Goal: Answer question/provide support: Share knowledge or assist other users

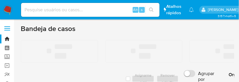
drag, startPoint x: 452, startPoint y: 10, endPoint x: 447, endPoint y: 9, distance: 5.8
click at [197, 10] on ul "Pausado Ver notificaciones Alt s Atalhos rápidos Presiona las siguientes teclas…" at bounding box center [107, 9] width 179 height 14
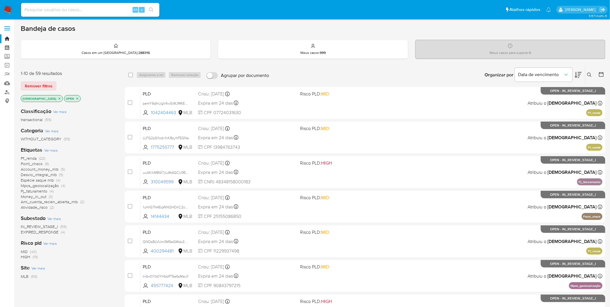
click at [49, 202] on span "EXPIRED_RESPONSE" at bounding box center [40, 232] width 38 height 6
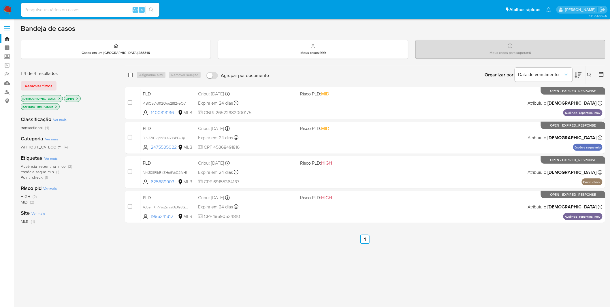
click at [130, 77] on input "checkbox" at bounding box center [130, 75] width 5 height 5
checkbox input "true"
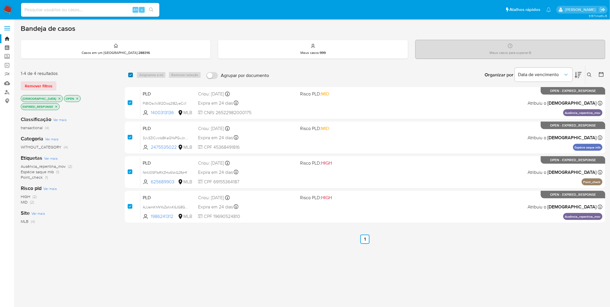
checkbox input "true"
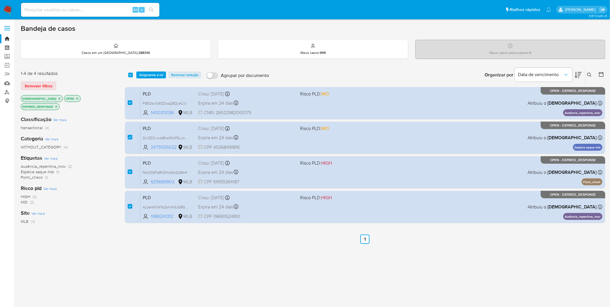
click at [157, 70] on div "select-all-cases-checkbox Asignarme a mí Remover seleção Agrupar por documento …" at bounding box center [365, 75] width 481 height 18
click at [153, 74] on span "Asignarme a mí" at bounding box center [151, 75] width 24 height 6
click at [153, 74] on body "Pausado Ver notificaciones Alt s Atalhos rápidos Presiona las siguientes teclas…" at bounding box center [305, 169] width 610 height 339
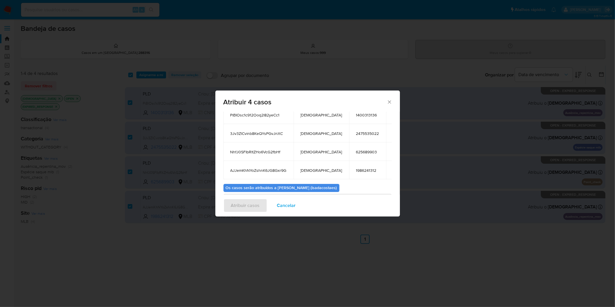
scroll to position [74, 0]
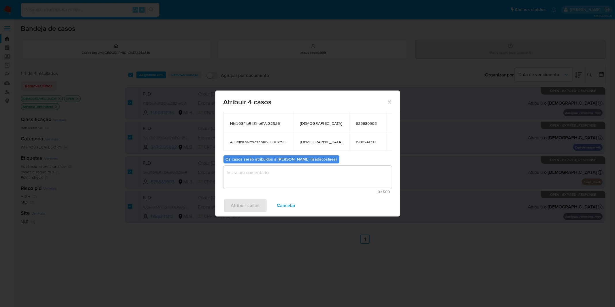
click at [260, 177] on textarea "assign-modal" at bounding box center [308, 177] width 168 height 23
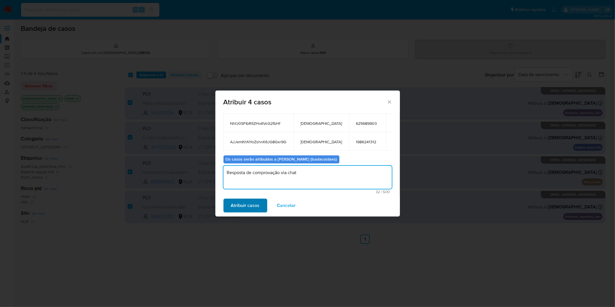
type textarea "Resposta de comprovação via chat"
click at [257, 202] on span "Atribuir casos" at bounding box center [245, 205] width 29 height 13
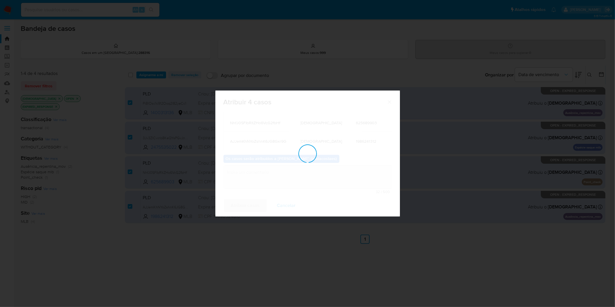
checkbox input "false"
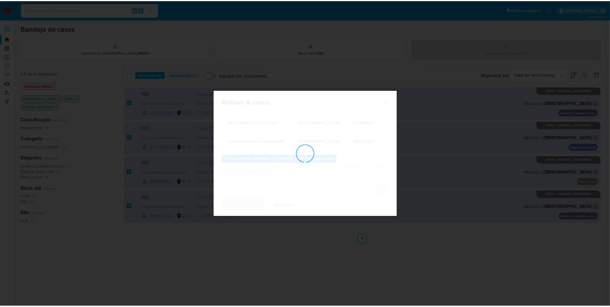
scroll to position [35, 0]
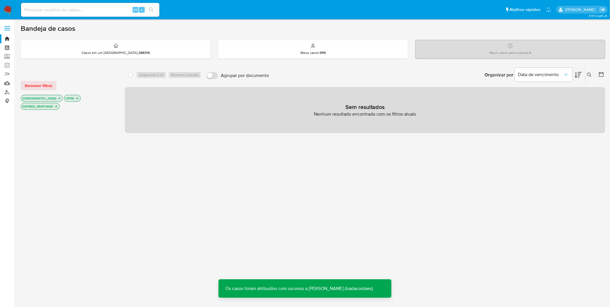
click at [12, 3] on nav "Pausado Ver notificaciones Alt s Atalhos rápidos Presiona las siguientes teclas…" at bounding box center [305, 9] width 610 height 19
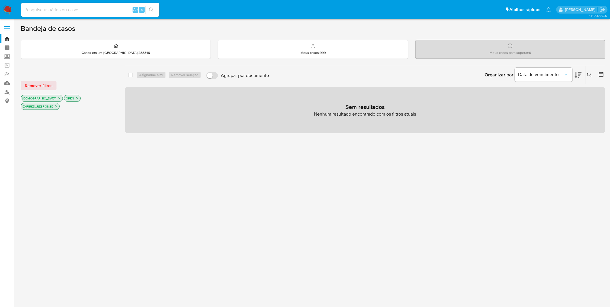
click at [10, 9] on img at bounding box center [8, 10] width 10 height 10
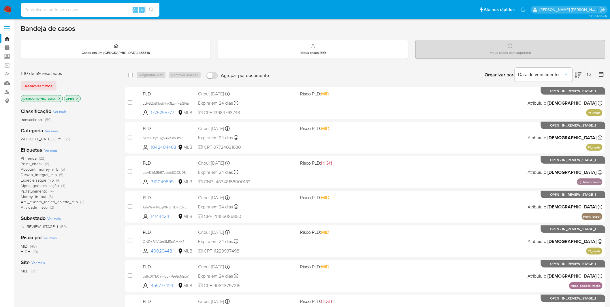
click at [68, 7] on input at bounding box center [90, 10] width 138 height 8
paste input "WzHmx3KizATrgJcbvNjNpvn4"
type input "WzHmx3KizATrgJcbvNjNpvn4"
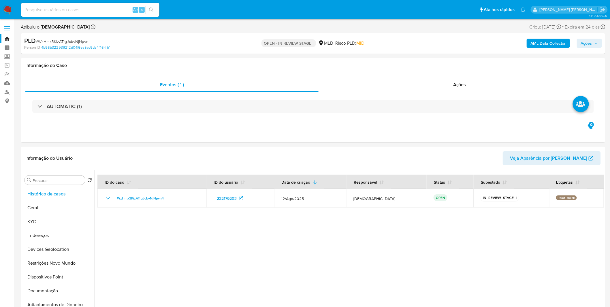
select select "10"
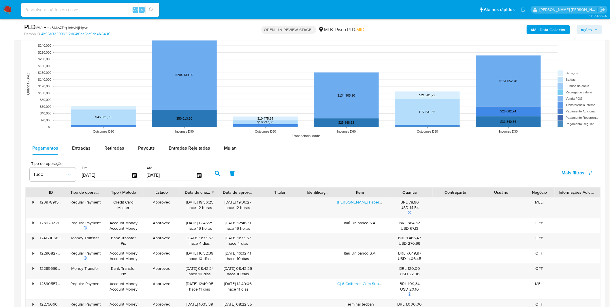
scroll to position [513, 0]
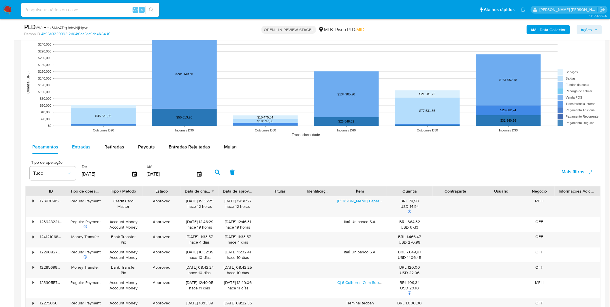
click at [74, 142] on div "Entradas" at bounding box center [81, 147] width 18 height 14
select select "10"
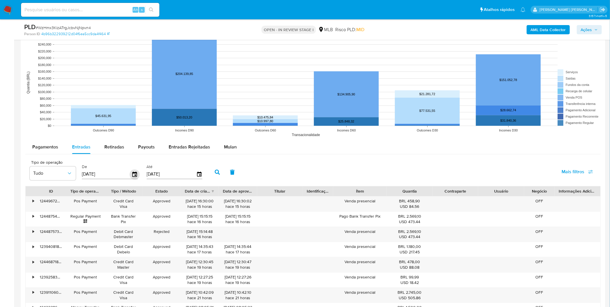
click at [133, 175] on icon "button" at bounding box center [135, 174] width 10 height 10
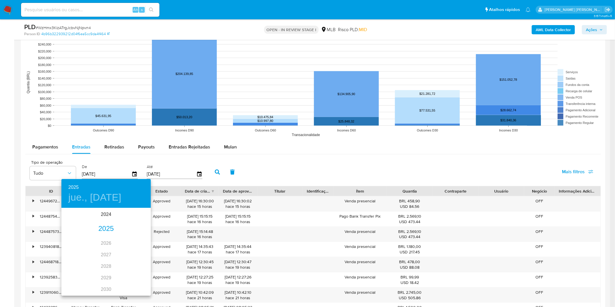
click at [96, 224] on div "2025" at bounding box center [105, 229] width 89 height 12
click at [65, 218] on icon "button" at bounding box center [68, 216] width 7 height 7
click at [91, 238] on span "1" at bounding box center [94, 239] width 10 height 6
type input "01/01/2025"
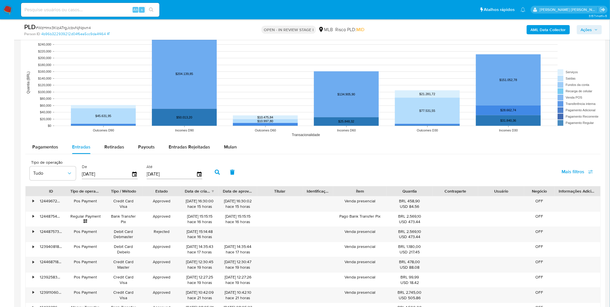
click at [212, 175] on button "button" at bounding box center [217, 172] width 15 height 14
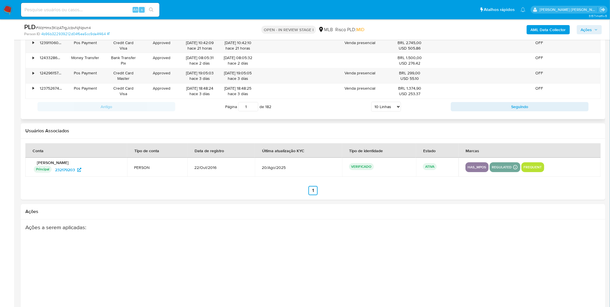
scroll to position [715, 0]
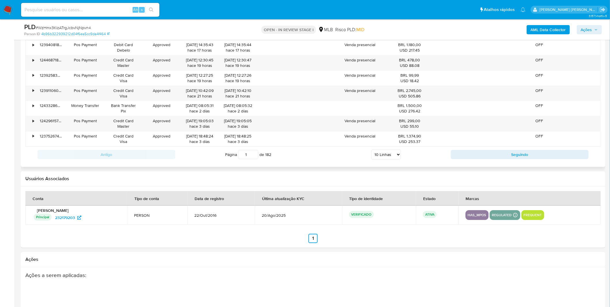
click at [396, 156] on select "5 Linhas 10 Linhas 20 Linhas 25 Linhas 50 Linhas 100 Linhas" at bounding box center [387, 155] width 30 height 10
click at [391, 157] on select "5 Linhas 10 Linhas 20 Linhas 25 Linhas 50 Linhas 100 Linhas" at bounding box center [387, 155] width 30 height 10
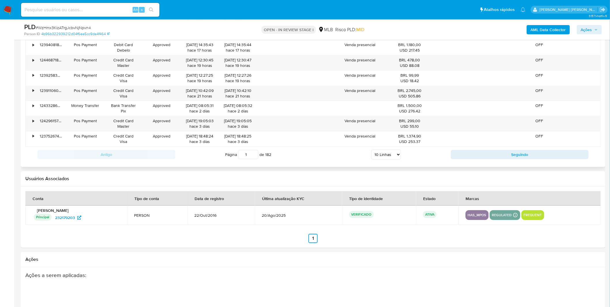
click at [393, 152] on select "5 Linhas 10 Linhas 20 Linhas 25 Linhas 50 Linhas 100 Linhas" at bounding box center [387, 155] width 30 height 10
select select "100"
click at [372, 151] on select "5 Linhas 10 Linhas 20 Linhas 25 Linhas 50 Linhas 100 Linhas" at bounding box center [387, 155] width 30 height 10
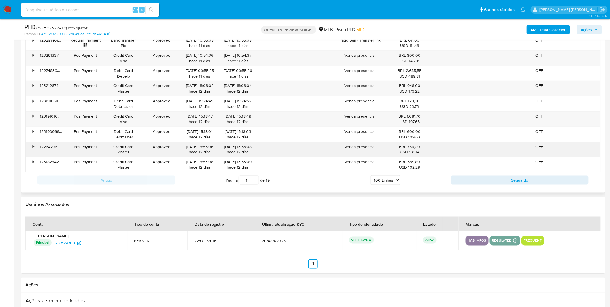
scroll to position [2024, 0]
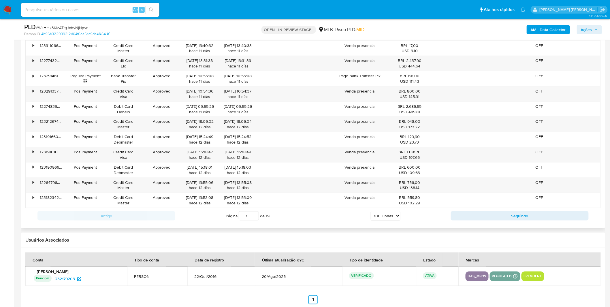
drag, startPoint x: 252, startPoint y: 222, endPoint x: 220, endPoint y: 220, distance: 32.4
click at [220, 220] on div "Página 1 de 19 5 Linhas 10 Linhas 20 Linhas 25 Linhas 50 Linhas 100 Linhas" at bounding box center [313, 216] width 276 height 12
click at [246, 221] on input "1" at bounding box center [249, 215] width 20 height 9
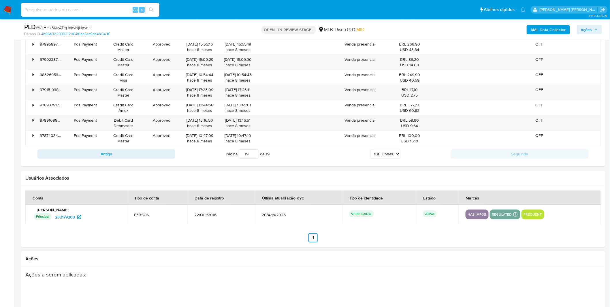
scroll to position [867, 0]
drag, startPoint x: 246, startPoint y: 157, endPoint x: 250, endPoint y: 159, distance: 4.5
click at [250, 159] on input "19" at bounding box center [249, 154] width 20 height 9
type input "8"
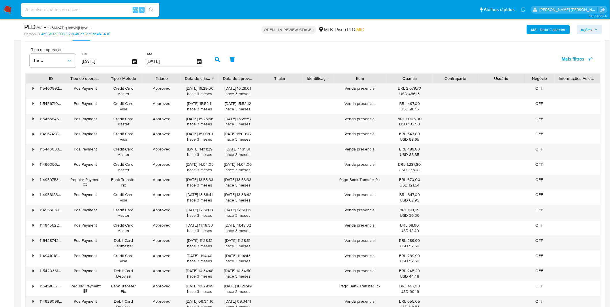
scroll to position [546, 0]
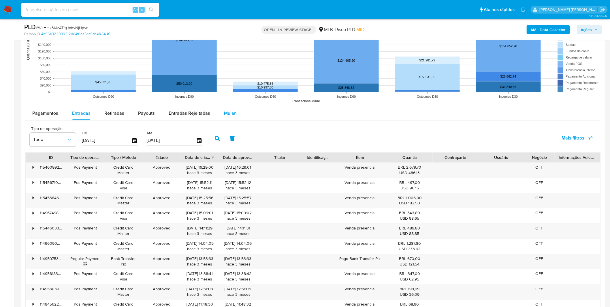
click at [221, 108] on button "Mulan" at bounding box center [230, 113] width 27 height 14
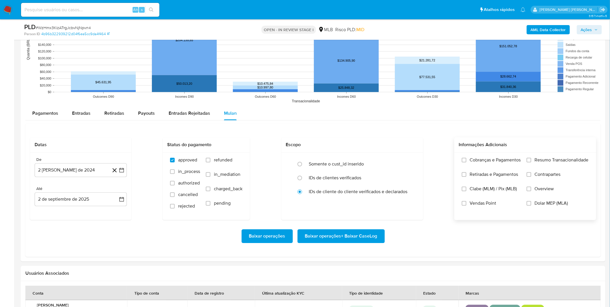
drag, startPoint x: 525, startPoint y: 168, endPoint x: 508, endPoint y: 182, distance: 22.4
click at [525, 168] on div "Cobranças e Pagamentos Retiradas e Pagamentos Clabe (MLM) / Pix (MLB) Vendas Po…" at bounding box center [525, 186] width 133 height 58
click at [507, 181] on label "Retiradas e Pagamentos" at bounding box center [491, 179] width 59 height 14
click at [467, 177] on input "Retiradas e Pagamentos" at bounding box center [464, 174] width 5 height 5
click at [506, 162] on span "Cobranças e Pagamentos" at bounding box center [495, 160] width 51 height 6
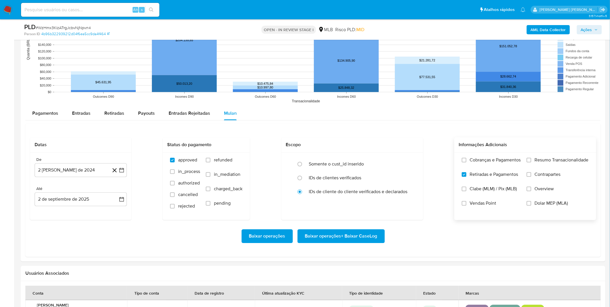
click at [467, 162] on input "Cobranças e Pagamentos" at bounding box center [464, 160] width 5 height 5
click at [533, 164] on label "Resumo Transacionalidade" at bounding box center [558, 164] width 62 height 14
click at [532, 162] on input "Resumo Transacionalidade" at bounding box center [529, 160] width 5 height 5
click at [534, 175] on label "Contrapartes" at bounding box center [558, 179] width 62 height 14
click at [532, 175] on input "Contrapartes" at bounding box center [529, 174] width 5 height 5
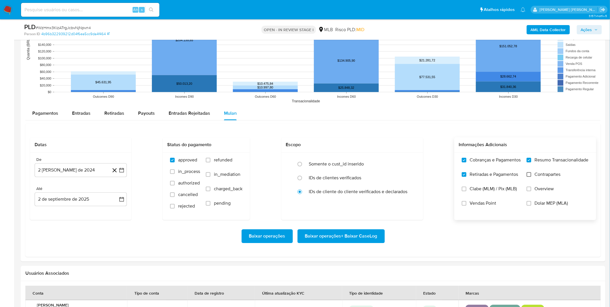
click at [530, 176] on input "Contrapartes" at bounding box center [529, 174] width 5 height 5
click at [501, 207] on label "Vendas Point" at bounding box center [491, 208] width 59 height 14
click at [467, 206] on input "Vendas Point" at bounding box center [464, 203] width 5 height 5
click at [78, 173] on button "2 de agosto de 2024" at bounding box center [81, 170] width 92 height 14
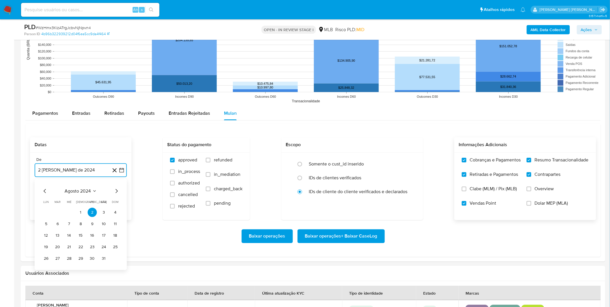
click at [83, 192] on span "agosto 2024" at bounding box center [78, 191] width 26 height 6
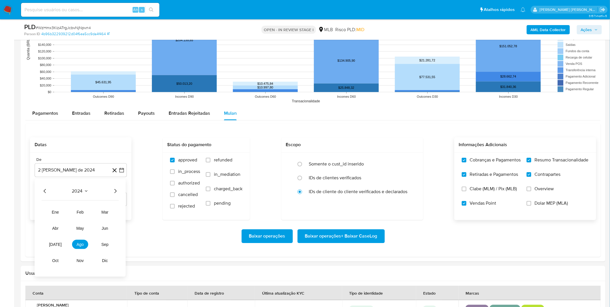
click at [110, 192] on div "2024" at bounding box center [80, 191] width 77 height 7
click at [114, 192] on icon "Año siguiente" at bounding box center [115, 191] width 7 height 7
click at [100, 228] on button "jun" at bounding box center [105, 228] width 16 height 9
click at [113, 212] on button "1" at bounding box center [115, 212] width 9 height 9
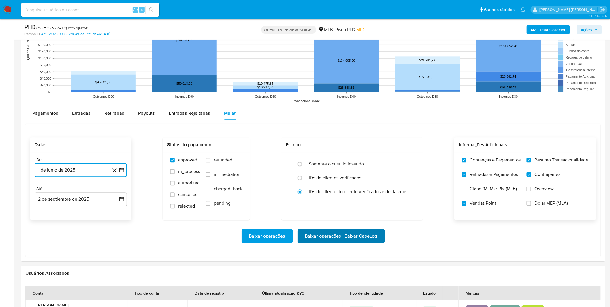
click at [324, 234] on span "Baixar operações + Baixar CaseLog" at bounding box center [341, 236] width 72 height 13
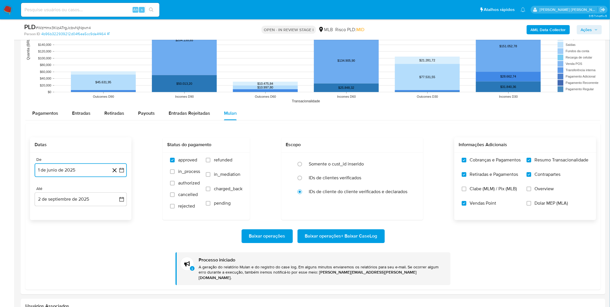
click at [50, 169] on button "1 de junio de 2025" at bounding box center [81, 170] width 92 height 14
click at [47, 193] on icon "Mes anterior" at bounding box center [45, 191] width 7 height 7
click at [78, 213] on button "1" at bounding box center [80, 212] width 9 height 9
click at [320, 234] on span "Baixar operações + Baixar CaseLog" at bounding box center [341, 236] width 72 height 13
click at [88, 171] on button "1 de mayo de 2025" at bounding box center [81, 170] width 92 height 14
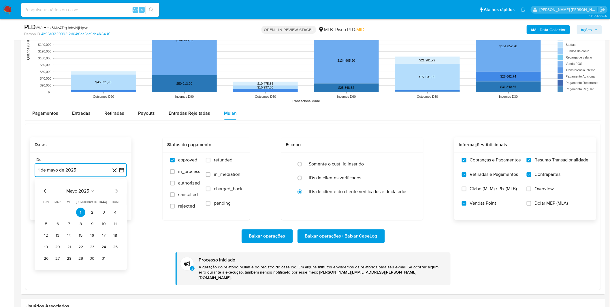
click at [48, 191] on icon "Mes anterior" at bounding box center [45, 191] width 7 height 7
click at [54, 213] on button "1" at bounding box center [57, 212] width 9 height 9
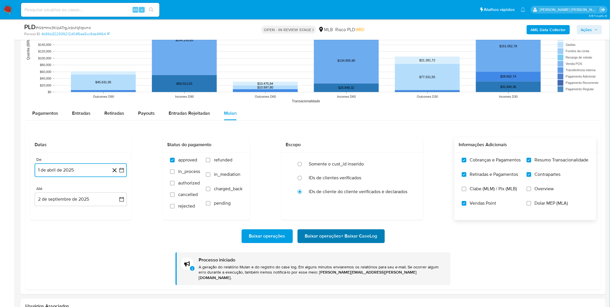
click at [335, 234] on span "Baixar operações + Baixar CaseLog" at bounding box center [341, 236] width 72 height 13
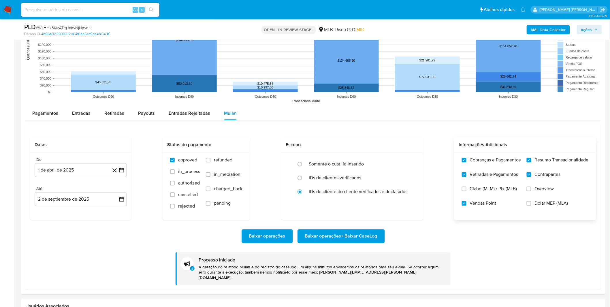
click at [59, 8] on input at bounding box center [90, 10] width 138 height 8
paste input "0MaVYTqoani5zWKGSIsKTp97"
type input "0MaVYTqoani5zWKGSIsKTp97"
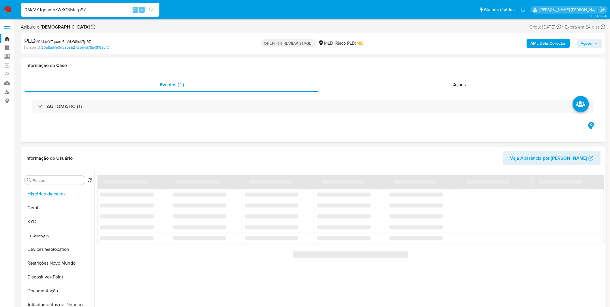
select select "10"
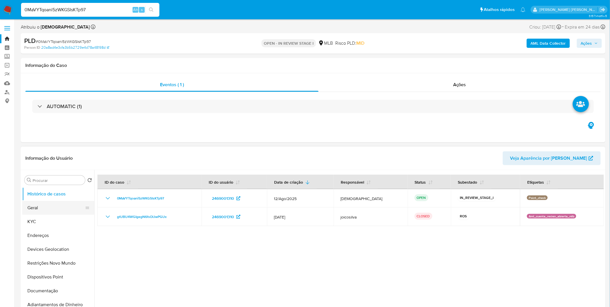
click at [53, 209] on button "Geral" at bounding box center [56, 208] width 68 height 14
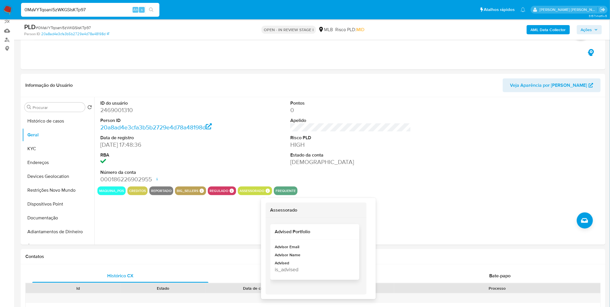
scroll to position [64, 0]
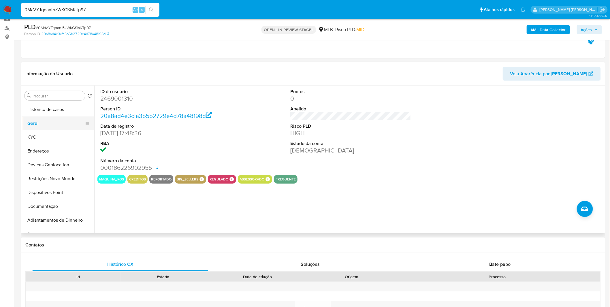
click at [70, 128] on button "Geral" at bounding box center [56, 124] width 68 height 14
click at [70, 132] on button "KYC" at bounding box center [56, 137] width 68 height 14
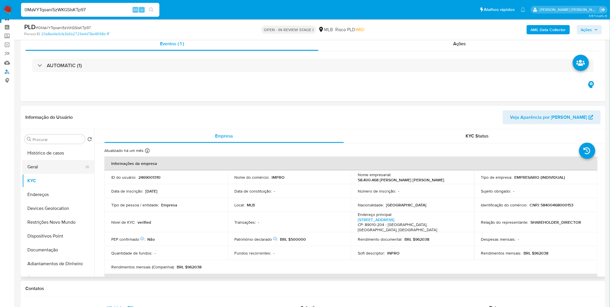
scroll to position [0, 0]
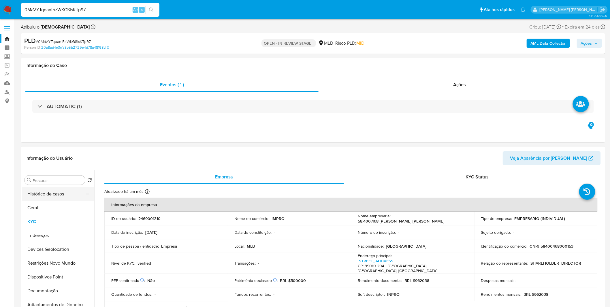
click at [53, 188] on button "Histórico de casos" at bounding box center [56, 194] width 68 height 14
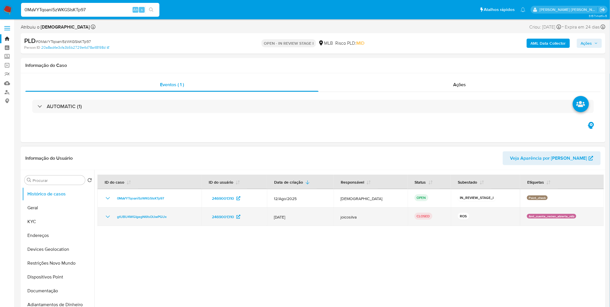
click at [109, 216] on icon "Mostrar/Ocultar" at bounding box center [107, 216] width 7 height 7
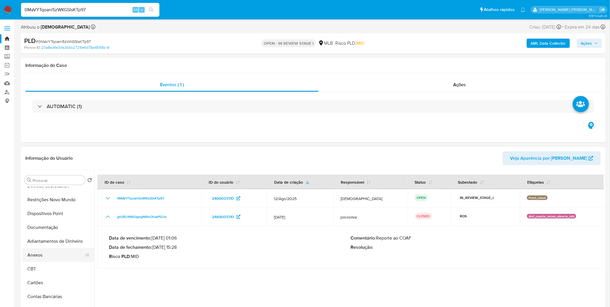
scroll to position [64, 0]
click at [63, 254] on button "Anexos" at bounding box center [56, 255] width 68 height 14
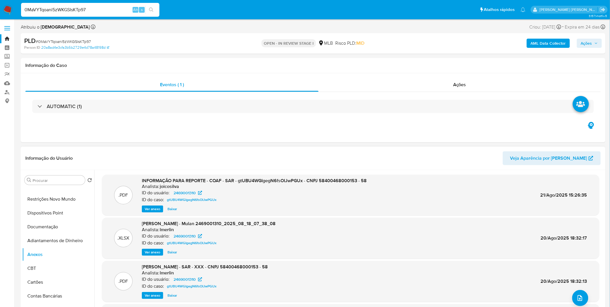
click at [147, 209] on span "Ver anexo" at bounding box center [153, 209] width 16 height 6
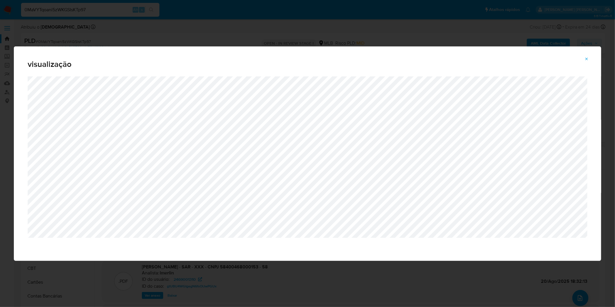
click at [481, 48] on div "visualização" at bounding box center [308, 61] width 588 height 30
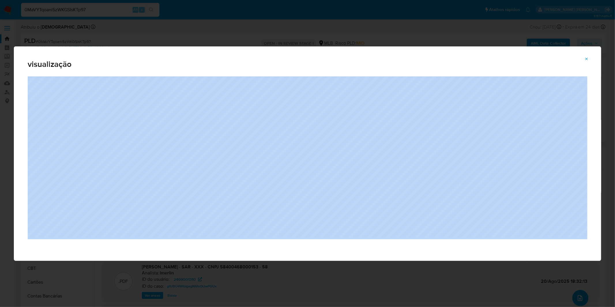
click at [472, 42] on div "visualização" at bounding box center [307, 153] width 615 height 307
click at [469, 41] on div "visualização" at bounding box center [307, 153] width 615 height 307
click at [299, 13] on div "visualização" at bounding box center [307, 153] width 615 height 307
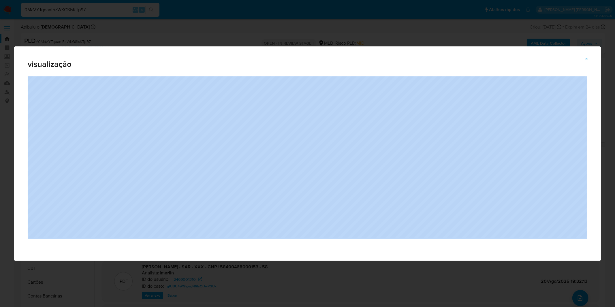
click at [299, 13] on div "visualização" at bounding box center [307, 153] width 615 height 307
click at [295, 26] on div "visualização" at bounding box center [307, 153] width 615 height 307
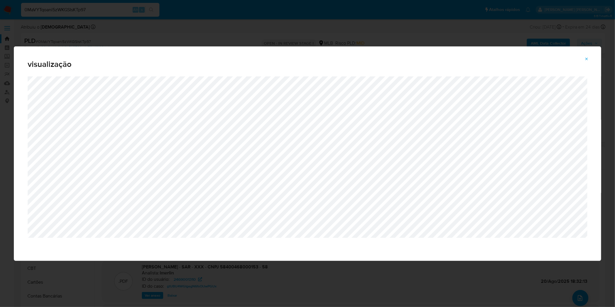
click at [586, 58] on icon "Attachment preview" at bounding box center [587, 59] width 5 height 5
click at [587, 58] on span "Attachment preview" at bounding box center [587, 59] width 5 height 8
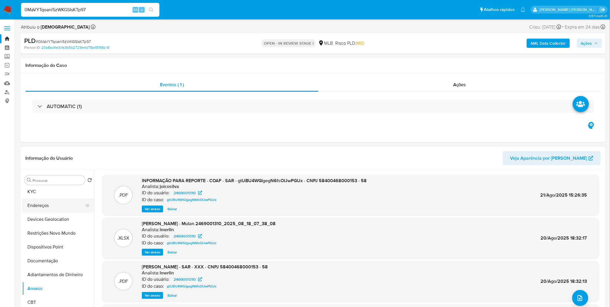
scroll to position [0, 0]
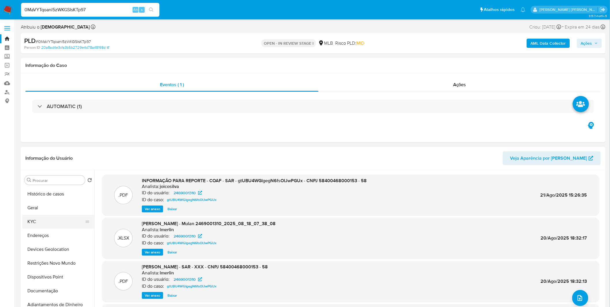
click at [51, 223] on button "KYC" at bounding box center [56, 222] width 68 height 14
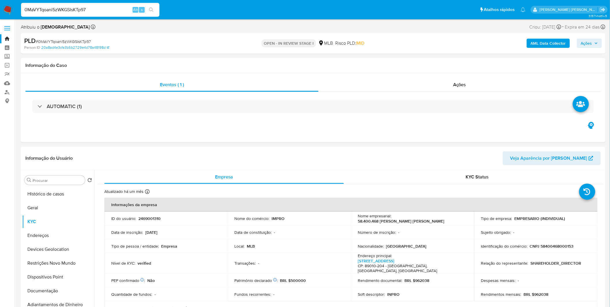
click at [61, 40] on span "# 0MaVYTqoani5zWKGSIsKTp97" at bounding box center [63, 42] width 55 height 6
copy span "0MaVYTqoani5zWKGSIsKTp97"
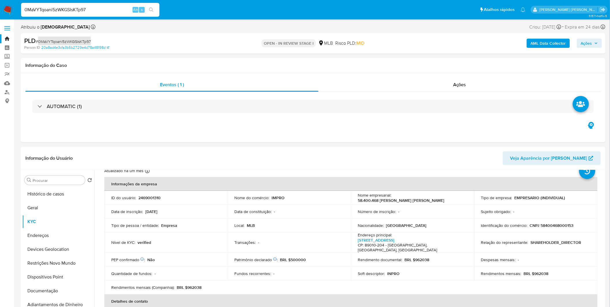
scroll to position [32, 0]
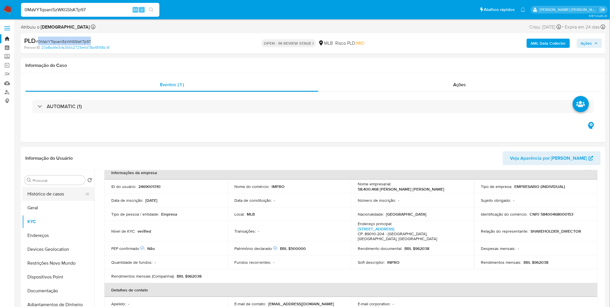
click at [41, 198] on button "Histórico de casos" at bounding box center [56, 194] width 68 height 14
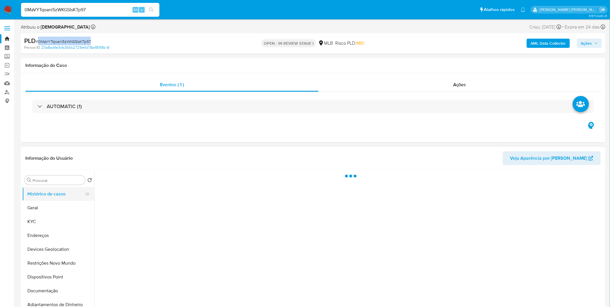
scroll to position [0, 0]
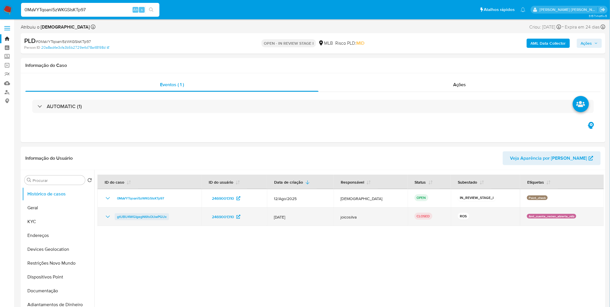
drag, startPoint x: 172, startPoint y: 217, endPoint x: 118, endPoint y: 220, distance: 54.0
click at [118, 220] on div "gtUBU4WGIgegN6fsOIJwPGUx" at bounding box center [149, 216] width 90 height 7
click at [118, 220] on span "gtUBU4WGIgegN6fsOIJwPGUx" at bounding box center [142, 216] width 50 height 7
click at [108, 217] on icon "Mostrar/Ocultar" at bounding box center [108, 217] width 4 height 2
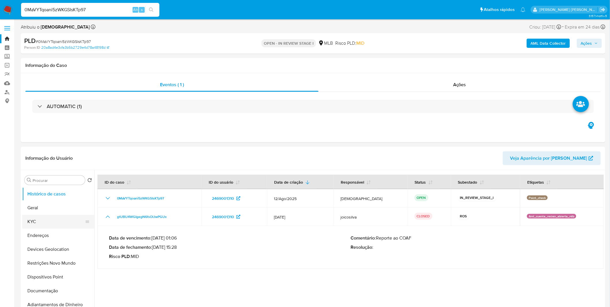
click at [36, 219] on button "KYC" at bounding box center [56, 222] width 68 height 14
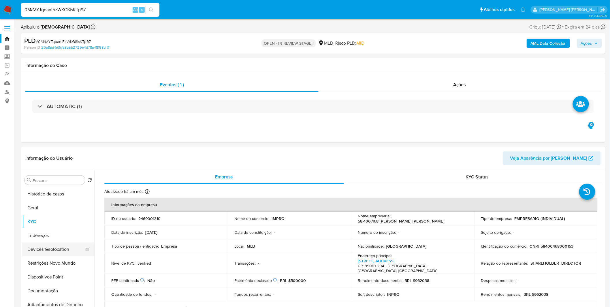
scroll to position [32, 0]
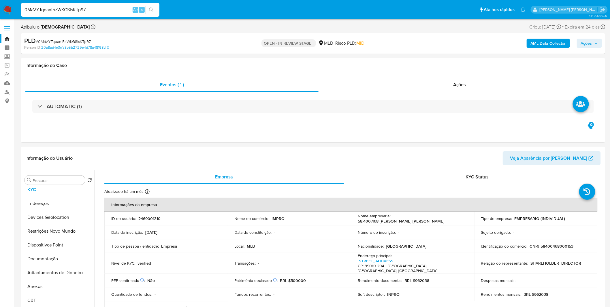
click at [553, 40] on b "AML Data Collector" at bounding box center [548, 43] width 35 height 9
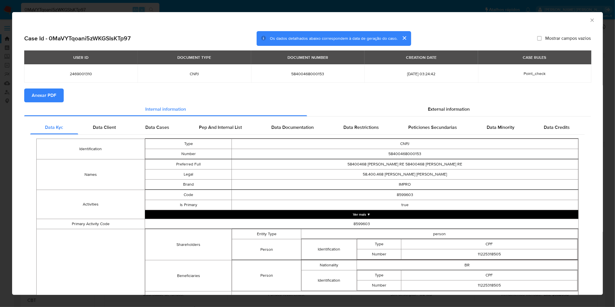
click at [48, 101] on span "Anexar PDF" at bounding box center [44, 95] width 25 height 13
click at [233, 12] on div "AML Data Collector" at bounding box center [307, 19] width 591 height 14
click at [230, 12] on div "AML Data Collector Case Id - 0MaVYTqoani5zWKGSIsKTp97 Os dados detalhados abaix…" at bounding box center [307, 153] width 615 height 307
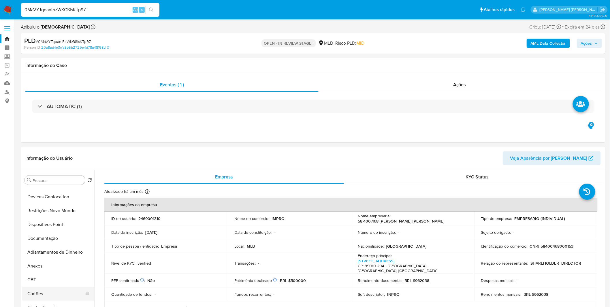
scroll to position [64, 0]
click at [59, 252] on button "Anexos" at bounding box center [56, 255] width 68 height 14
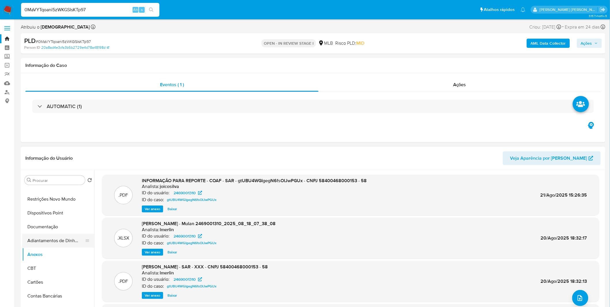
click at [37, 240] on button "Adiantamentos de Dinheiro" at bounding box center [56, 241] width 68 height 14
click at [36, 241] on button "Adiantamentos de Dinheiro" at bounding box center [56, 241] width 68 height 14
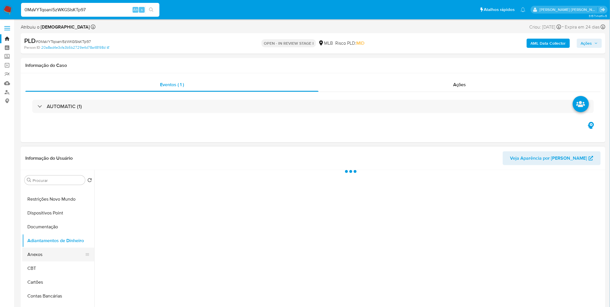
click at [34, 253] on button "Anexos" at bounding box center [56, 255] width 68 height 14
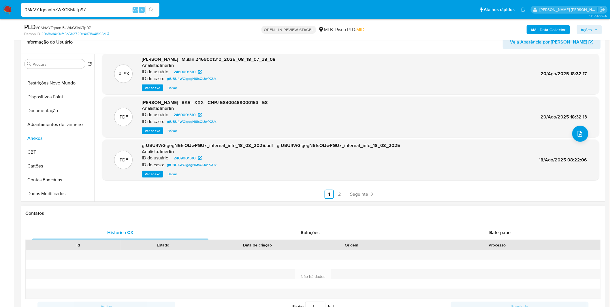
scroll to position [96, 0]
click at [341, 190] on link "2" at bounding box center [339, 194] width 9 height 9
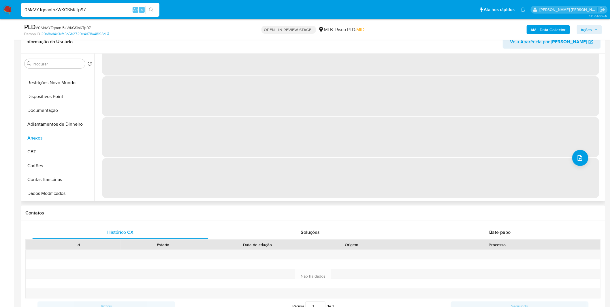
scroll to position [0, 0]
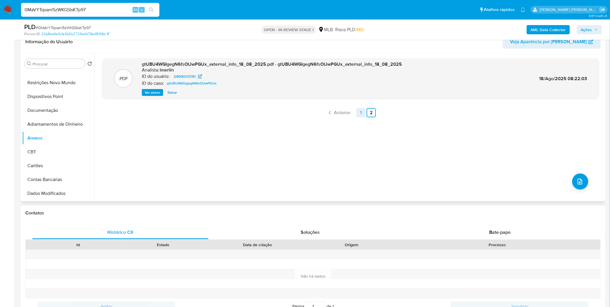
click at [363, 117] on link "1" at bounding box center [361, 112] width 9 height 9
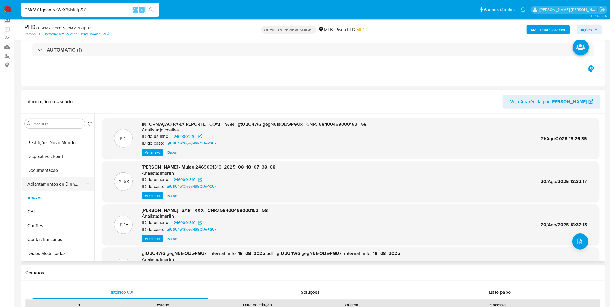
scroll to position [32, 0]
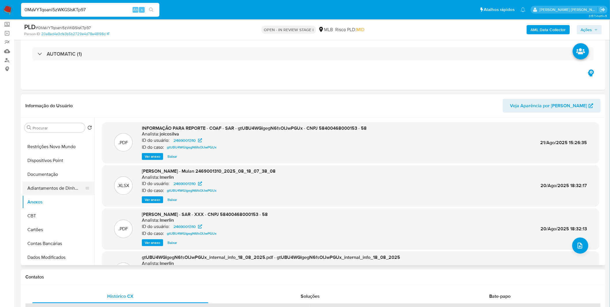
click at [50, 192] on button "Adiantamentos de Dinheiro" at bounding box center [56, 188] width 68 height 14
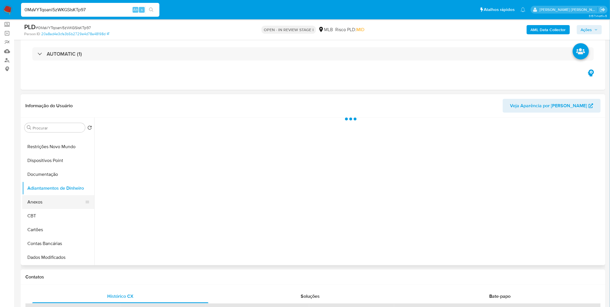
click at [47, 198] on button "Anexos" at bounding box center [56, 202] width 68 height 14
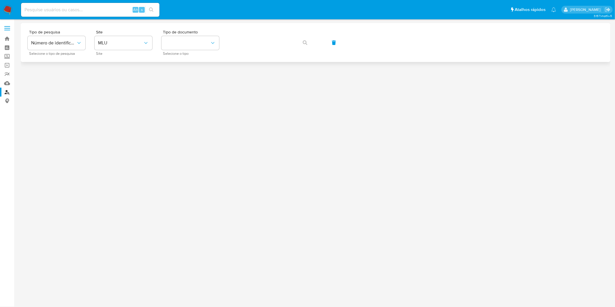
click at [156, 41] on div "Tipo de pesquisa Número de identificação Selecione o tipo de pesquisa Site MLU …" at bounding box center [316, 42] width 576 height 25
click at [155, 41] on div "Tipo de pesquisa Número de identificação Selecione o tipo de pesquisa Site MLU …" at bounding box center [316, 42] width 576 height 25
click at [152, 41] on button "MLU" at bounding box center [124, 43] width 58 height 14
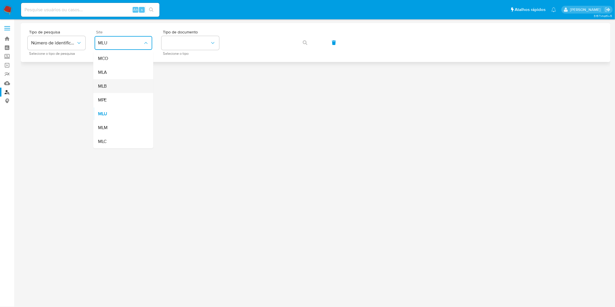
click at [135, 86] on div "MLB" at bounding box center [121, 86] width 47 height 14
click at [135, 86] on div at bounding box center [316, 163] width 590 height 280
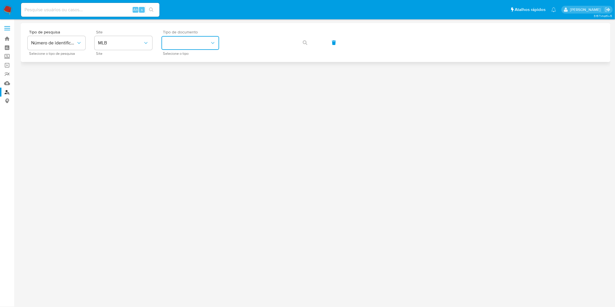
click at [171, 39] on button "identificationType" at bounding box center [191, 43] width 58 height 14
click at [172, 39] on button "identificationType" at bounding box center [191, 43] width 58 height 14
click at [185, 30] on span "Tipo de documento" at bounding box center [192, 32] width 58 height 4
drag, startPoint x: 184, startPoint y: 47, endPoint x: 183, endPoint y: 51, distance: 3.8
click at [184, 47] on button "identificationType" at bounding box center [191, 43] width 58 height 14
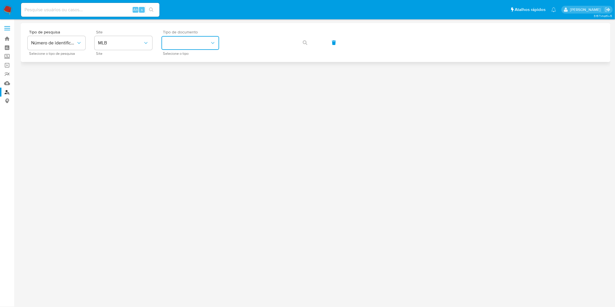
click at [184, 47] on button "identificationType" at bounding box center [191, 43] width 58 height 14
click at [184, 43] on button "identificationType" at bounding box center [191, 43] width 58 height 14
click at [185, 36] on button "identificationType" at bounding box center [191, 43] width 58 height 14
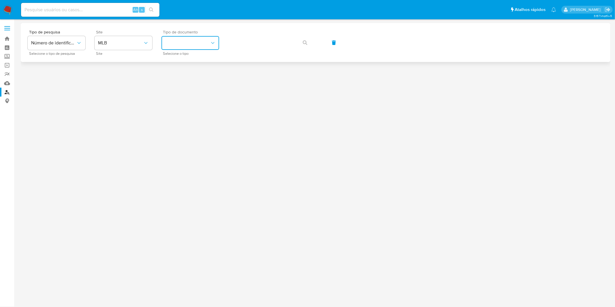
click at [183, 41] on button "identificationType" at bounding box center [191, 43] width 58 height 14
click at [185, 78] on div "CPF CPF" at bounding box center [188, 81] width 47 height 20
click at [307, 47] on span "button" at bounding box center [305, 42] width 5 height 13
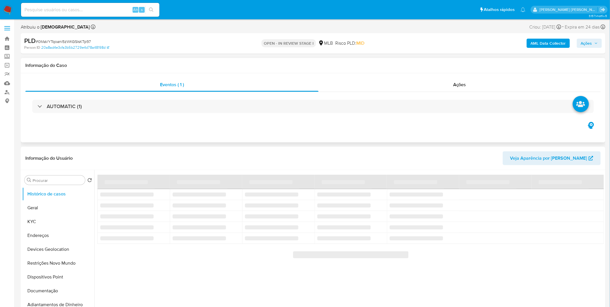
select select "10"
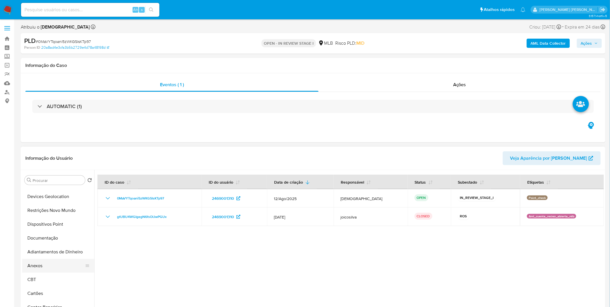
scroll to position [64, 0]
click at [43, 257] on button "Anexos" at bounding box center [56, 255] width 68 height 14
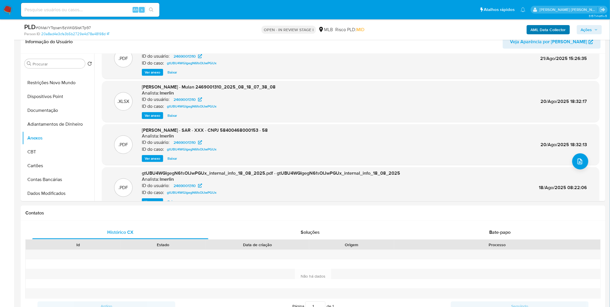
scroll to position [0, 0]
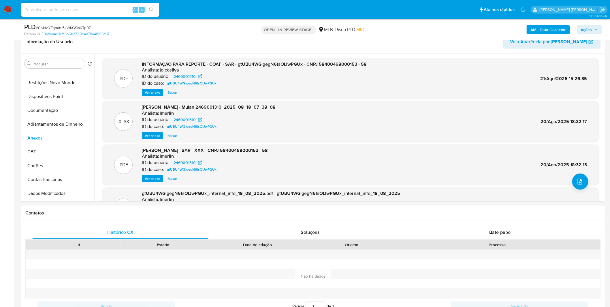
click at [552, 30] on b "AML Data Collector" at bounding box center [548, 29] width 35 height 9
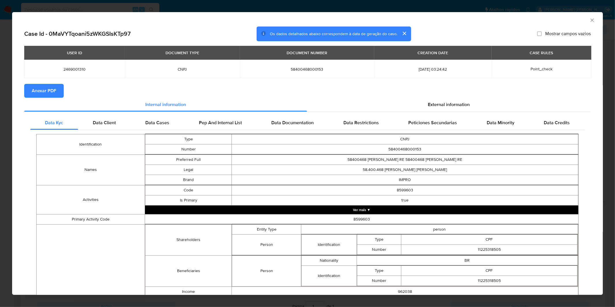
click at [59, 94] on button "Anexar PDF" at bounding box center [44, 91] width 40 height 14
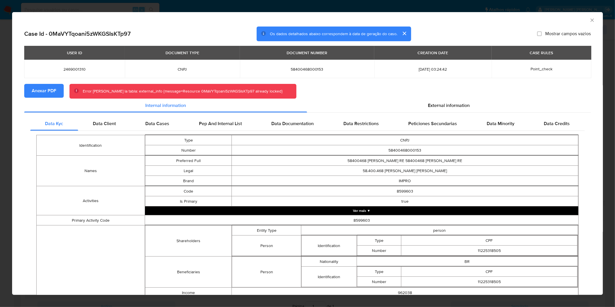
click at [440, 9] on div "AML Data Collector Case Id - 0MaVYTqoani5zWKGSIsKTp97 Os dados detalhados abaix…" at bounding box center [307, 153] width 615 height 307
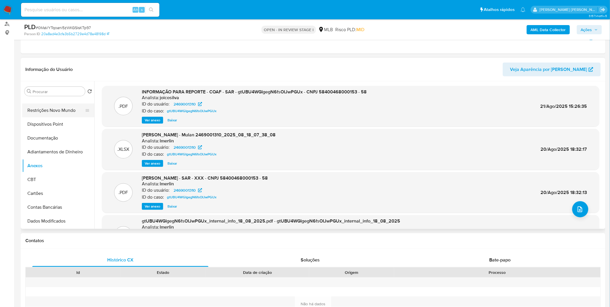
scroll to position [32, 0]
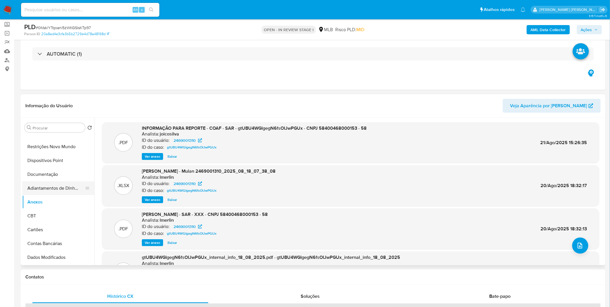
click at [49, 190] on button "Adiantamentos de Dinheiro" at bounding box center [56, 188] width 68 height 14
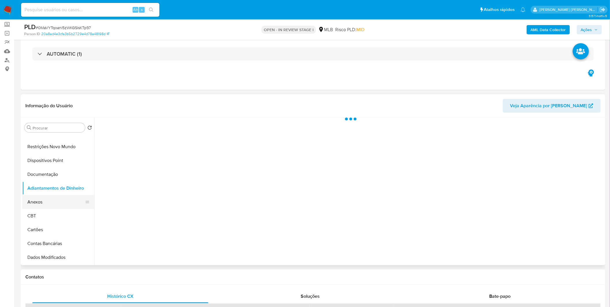
click at [43, 206] on button "Anexos" at bounding box center [56, 202] width 68 height 14
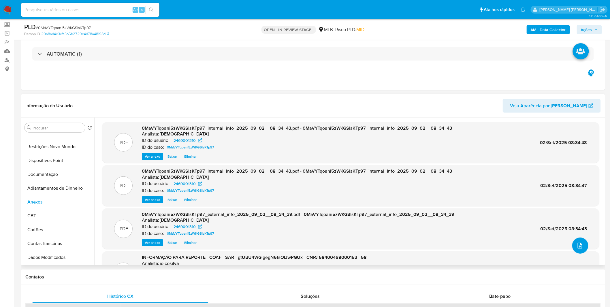
click at [578, 247] on icon "upload-file" at bounding box center [580, 245] width 7 height 7
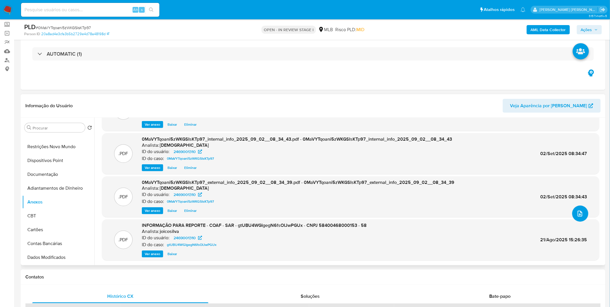
click at [576, 218] on button "upload-file" at bounding box center [581, 214] width 16 height 16
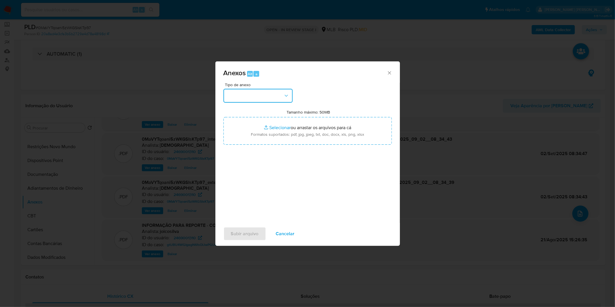
click at [271, 89] on button "button" at bounding box center [258, 96] width 69 height 14
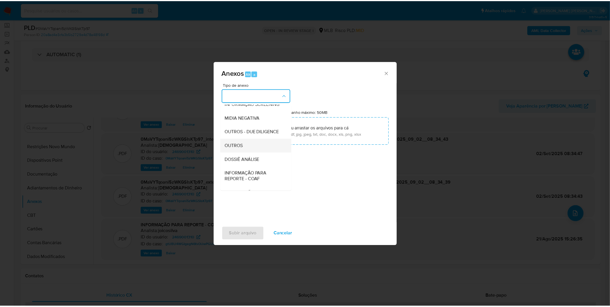
scroll to position [64, 0]
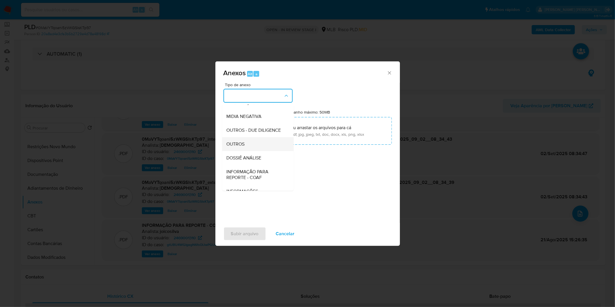
click at [248, 151] on div "OUTROS" at bounding box center [256, 144] width 59 height 14
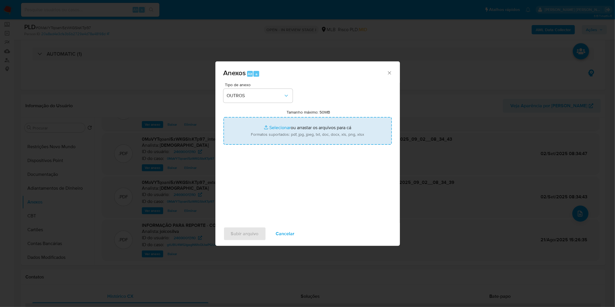
click at [257, 140] on input "Tamanho máximo: 50MB Selecionar arquivos" at bounding box center [308, 131] width 168 height 28
type input "C:\fakepath\DECLINIO SAR - CNPJ 58400468000153 - 58.400.468 KAMYLLE DE SOUSA RE…"
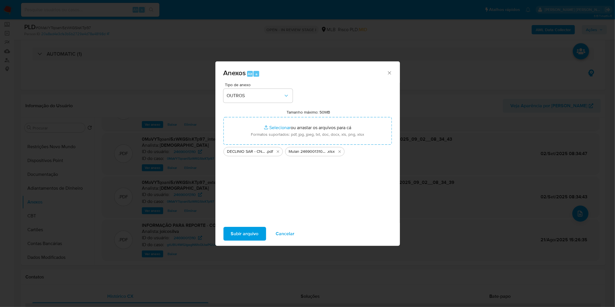
click at [248, 231] on span "Subir arquivo" at bounding box center [245, 234] width 28 height 13
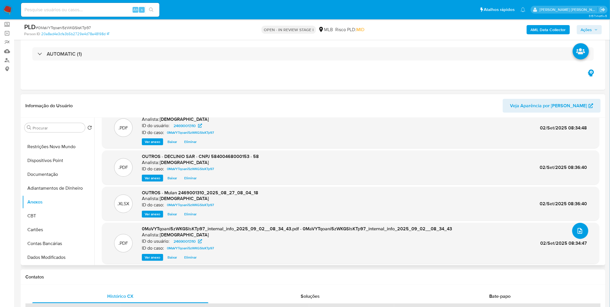
scroll to position [0, 0]
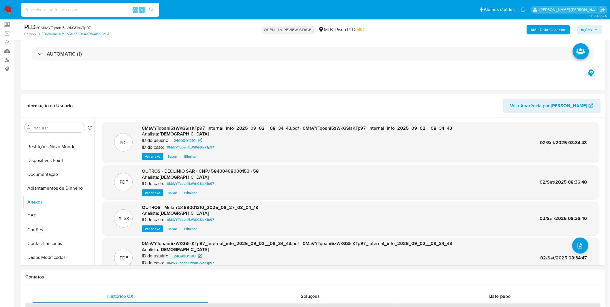
click at [600, 28] on button "Ações" at bounding box center [589, 29] width 25 height 9
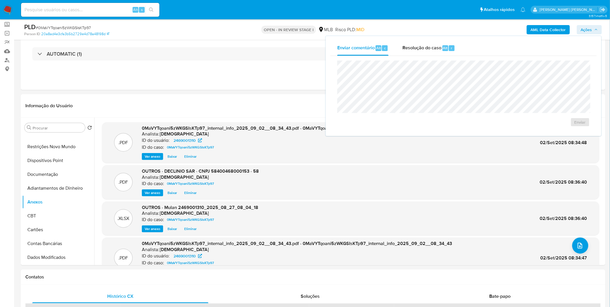
click at [440, 57] on div "Enviar" at bounding box center [464, 94] width 267 height 76
click at [435, 51] on div "Resolução do caso Alt r" at bounding box center [429, 48] width 53 height 15
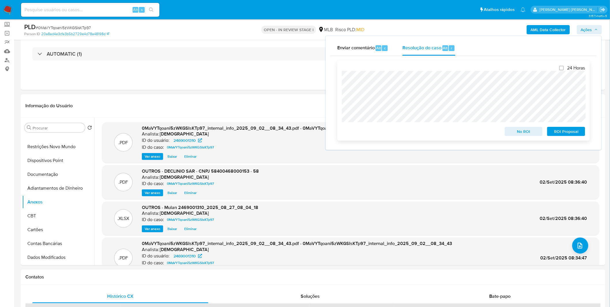
click at [519, 132] on span "No ROI" at bounding box center [524, 132] width 30 height 8
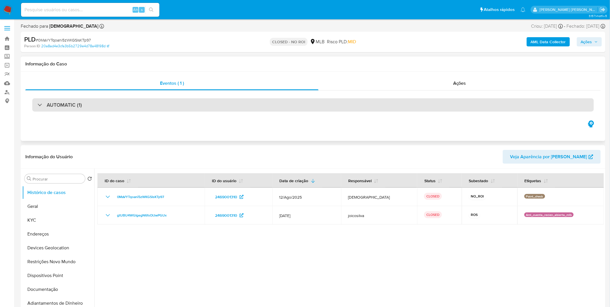
select select "10"
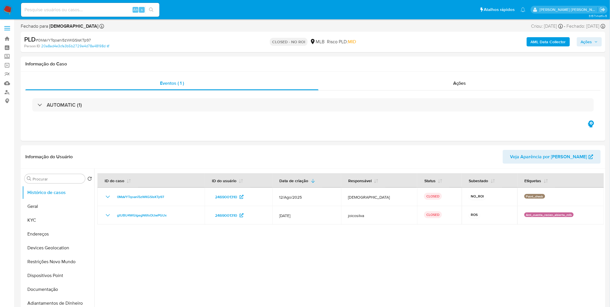
click at [8, 9] on img at bounding box center [8, 10] width 10 height 10
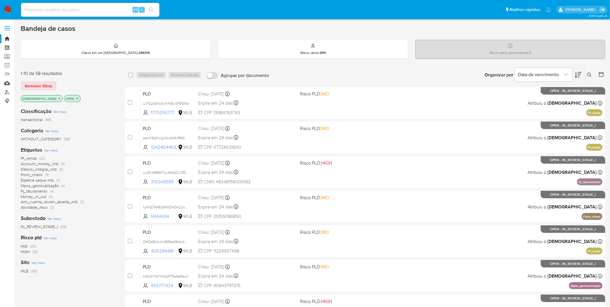
click at [5, 84] on link "Mulan" at bounding box center [34, 83] width 69 height 9
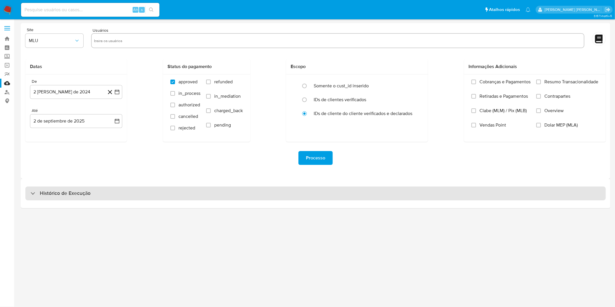
click at [59, 193] on h3 "Histórico de Execução" at bounding box center [65, 193] width 51 height 7
select select "10"
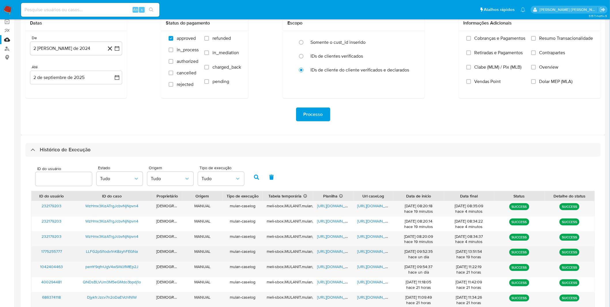
scroll to position [123, 0]
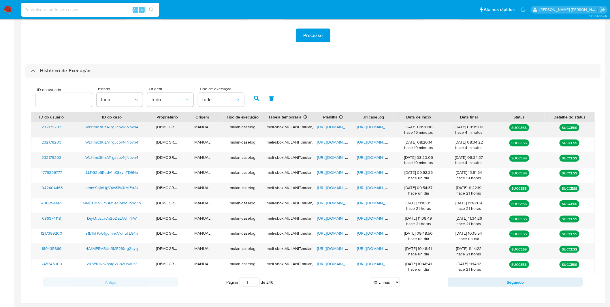
click at [373, 129] on span "https://docs.google.com/document/d/15ZUSi3goT0uV3MFgfkHQIl6NgLOubUjDIhv1MXoB8GA…" at bounding box center [378, 127] width 40 height 6
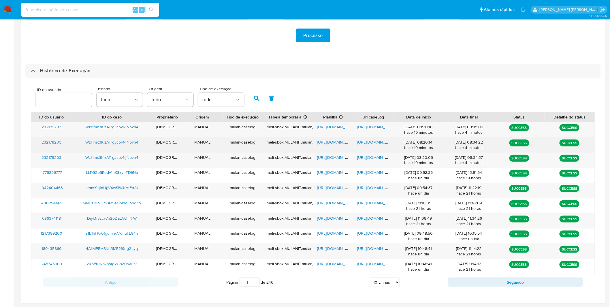
click at [382, 143] on span "https://docs.google.com/document/d/1UhHvB3DmkckciqobeBAaPsATvmeL8UgyqecYv0vysHQ…" at bounding box center [378, 142] width 40 height 6
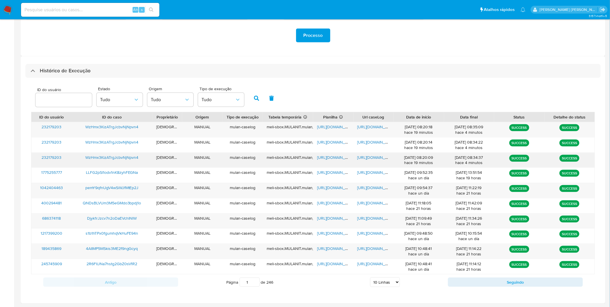
click at [370, 158] on span "https://docs.google.com/document/d/16H5P-pyxoqamBT_KMDdPy5JA57h1Liz7EwPr3kg-Alw…" at bounding box center [378, 158] width 40 height 6
click at [372, 160] on span "https://docs.google.com/document/d/16H5P-pyxoqamBT_KMDdPy5JA57h1Liz7EwPr3kg-Alw…" at bounding box center [378, 158] width 40 height 6
click at [335, 158] on span "https://docs.google.com/spreadsheets/d/13hzNxJb5DTQo2ma9etNnpA3cS16tr1eD40plpTV…" at bounding box center [337, 158] width 40 height 6
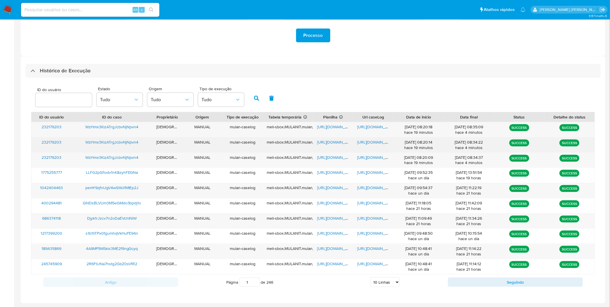
click at [378, 144] on span "https://docs.google.com/document/d/1UhHvB3DmkckciqobeBAaPsATvmeL8UgyqecYv0vysHQ…" at bounding box center [378, 142] width 40 height 6
click at [322, 142] on span "https://docs.google.com/spreadsheets/d/1g7teKE2Y6eWKZbgw3XEQGB5A2wrP90ZSzUS0MMk…" at bounding box center [337, 142] width 40 height 6
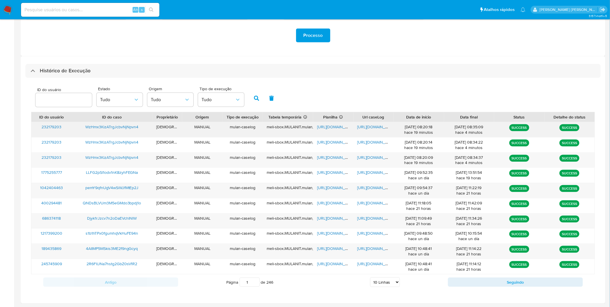
click at [375, 128] on span "https://docs.google.com/document/d/15ZUSi3goT0uV3MFgfkHQIl6NgLOubUjDIhv1MXoB8GA…" at bounding box center [378, 127] width 40 height 6
click at [328, 127] on span "https://docs.google.com/spreadsheets/d/1lzSdlg4BcuXKdEXNRqnGDRlqcAt7MqNqTct3mV3…" at bounding box center [337, 127] width 40 height 6
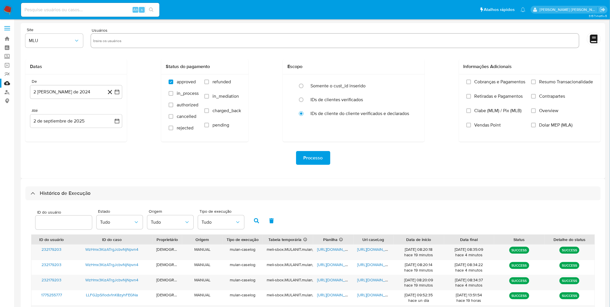
click at [10, 7] on img at bounding box center [8, 10] width 10 height 10
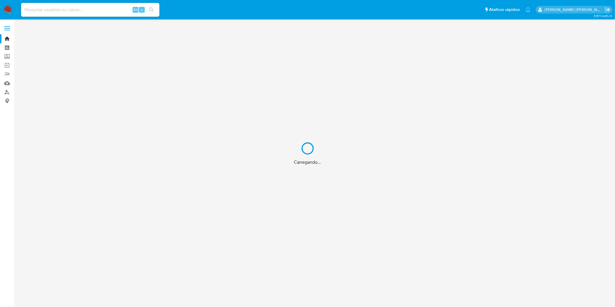
click at [71, 9] on div "Carregando..." at bounding box center [307, 153] width 615 height 307
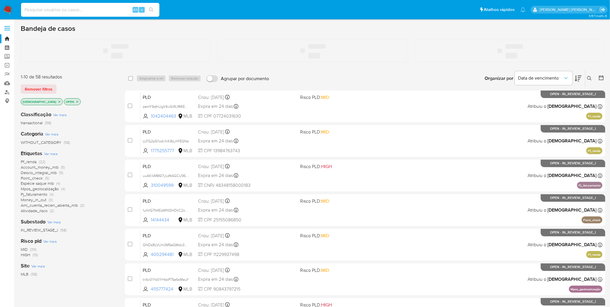
click at [72, 9] on input at bounding box center [90, 10] width 138 height 8
paste input "WzHmx3KizATrgJcbvNjNpvn4"
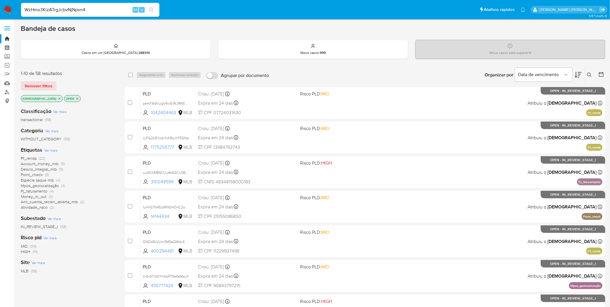
type input "WzHmx3KizATrgJcbvNjNpvn4"
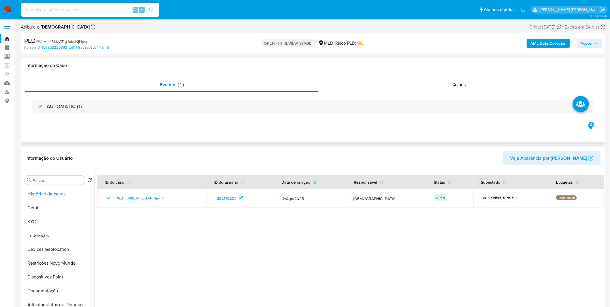
select select "10"
click at [55, 223] on button "KYC" at bounding box center [56, 222] width 68 height 14
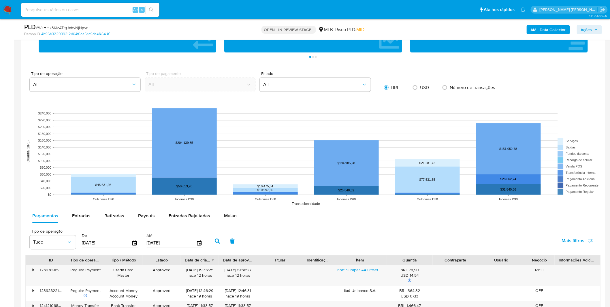
scroll to position [449, 0]
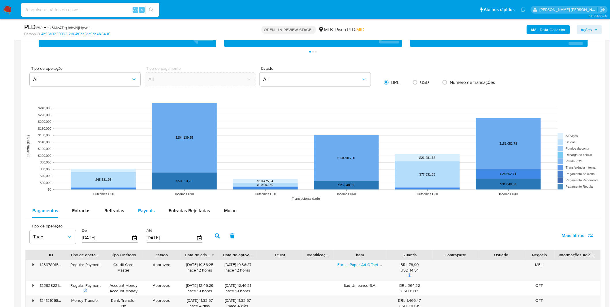
click at [156, 206] on button "Payouts" at bounding box center [146, 211] width 31 height 14
select select "10"
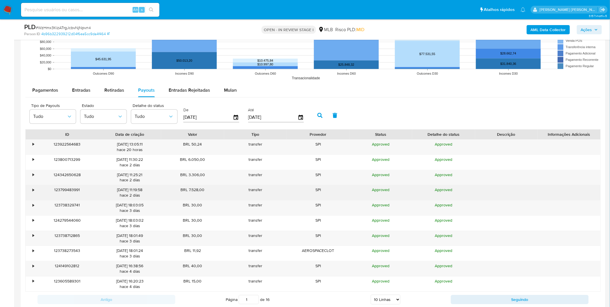
scroll to position [577, 0]
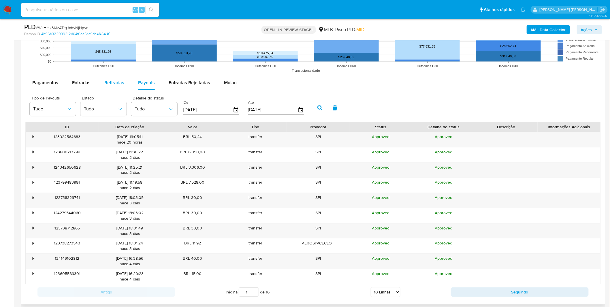
click at [113, 81] on span "Retiradas" at bounding box center [114, 82] width 20 height 7
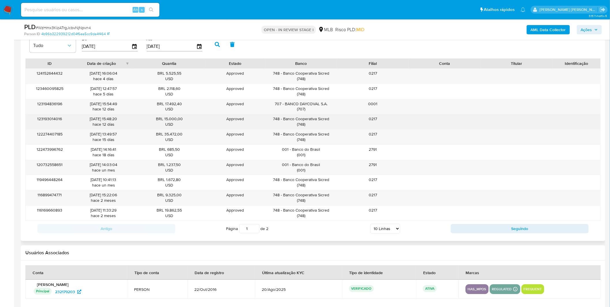
scroll to position [641, 0]
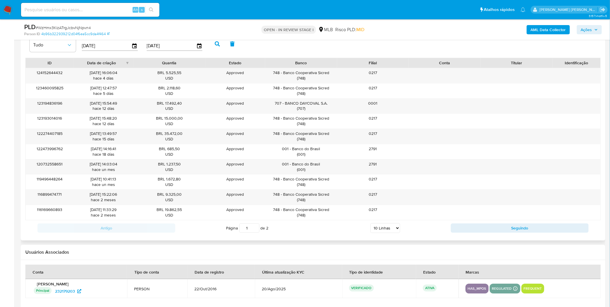
click at [376, 233] on select "5 Linhas 10 Linhas 20 Linhas 25 Linhas 50 Linhas 100 Linhas" at bounding box center [386, 228] width 30 height 10
select select "20"
click at [371, 224] on select "5 Linhas 10 Linhas 20 Linhas 25 Linhas 50 Linhas 100 Linhas" at bounding box center [386, 228] width 30 height 10
click at [385, 259] on div "Usuários Associados" at bounding box center [313, 252] width 585 height 15
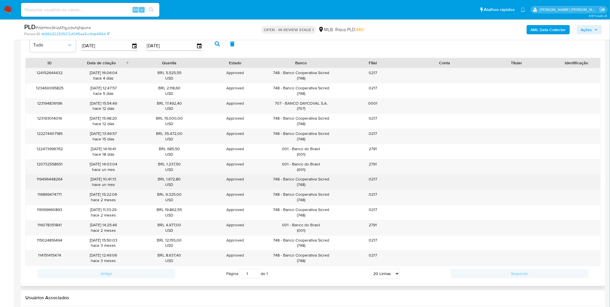
drag, startPoint x: 334, startPoint y: 181, endPoint x: 284, endPoint y: 181, distance: 49.6
click at [284, 181] on div "748 - Banco Cooperativa Sicred ( 748 )" at bounding box center [301, 182] width 72 height 15
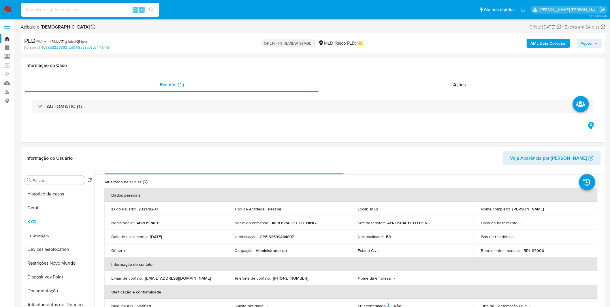
scroll to position [0, 0]
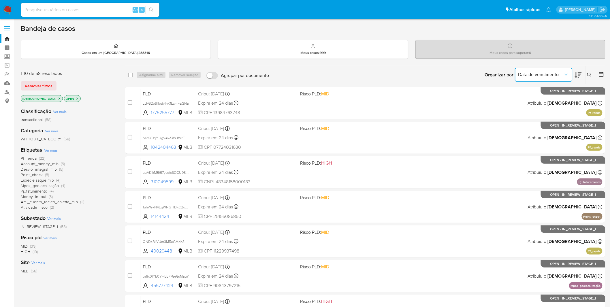
click at [553, 69] on button "Data de vencimento" at bounding box center [544, 75] width 58 height 14
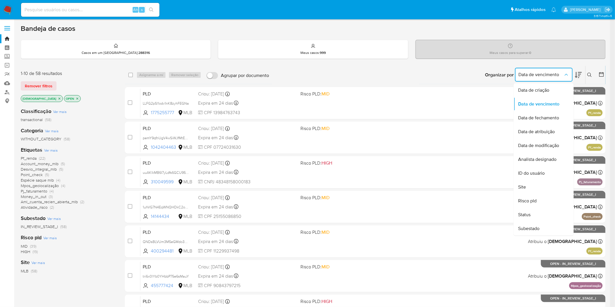
click at [555, 75] on span "Data de vencimento" at bounding box center [541, 75] width 45 height 6
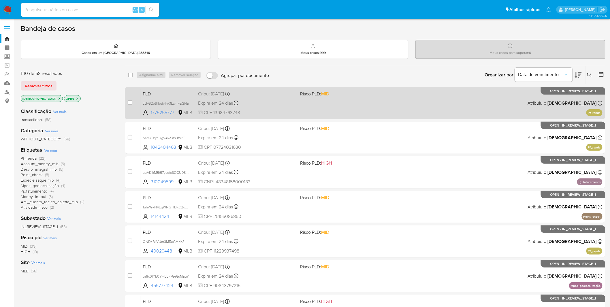
drag, startPoint x: 603, startPoint y: 91, endPoint x: 550, endPoint y: 90, distance: 52.8
click at [550, 90] on p "OPEN - IN_REVIEW_STAGE_I" at bounding box center [573, 91] width 65 height 8
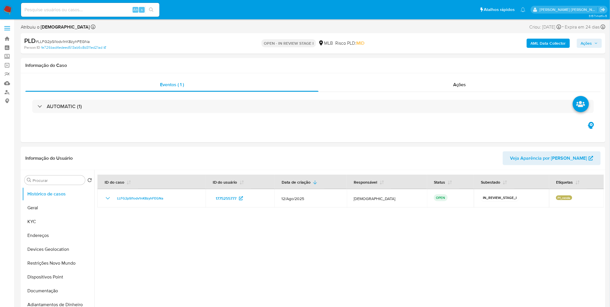
select select "10"
drag, startPoint x: 266, startPoint y: 43, endPoint x: 312, endPoint y: 45, distance: 46.2
click at [312, 45] on p "OPEN - IN REVIEW STAGE I" at bounding box center [289, 43] width 55 height 8
drag, startPoint x: 313, startPoint y: 45, endPoint x: 265, endPoint y: 47, distance: 47.4
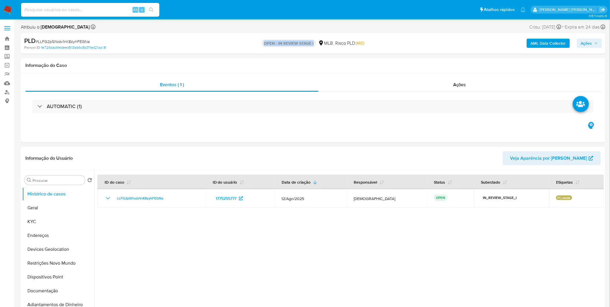
click at [265, 47] on p "OPEN - IN REVIEW STAGE I" at bounding box center [289, 43] width 55 height 8
drag, startPoint x: 264, startPoint y: 44, endPoint x: 295, endPoint y: 48, distance: 31.1
click at [295, 48] on div "OPEN - IN REVIEW STAGE I MLB Risco PLD: MID" at bounding box center [313, 44] width 191 height 14
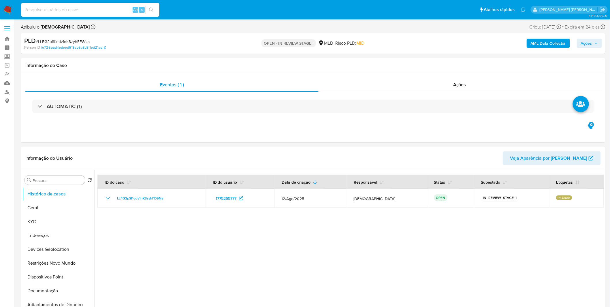
click at [595, 41] on span "Ações" at bounding box center [589, 43] width 17 height 8
click at [437, 58] on span "Resolução do caso" at bounding box center [422, 61] width 39 height 7
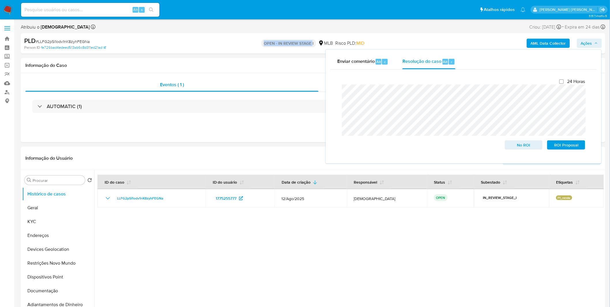
drag, startPoint x: 261, startPoint y: 43, endPoint x: 312, endPoint y: 44, distance: 51.1
click at [312, 44] on p "OPEN - IN REVIEW STAGE I" at bounding box center [289, 43] width 55 height 8
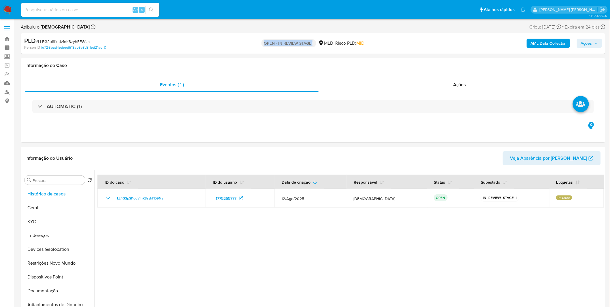
click at [583, 42] on span "Ações" at bounding box center [586, 43] width 11 height 9
